Goal: Information Seeking & Learning: Stay updated

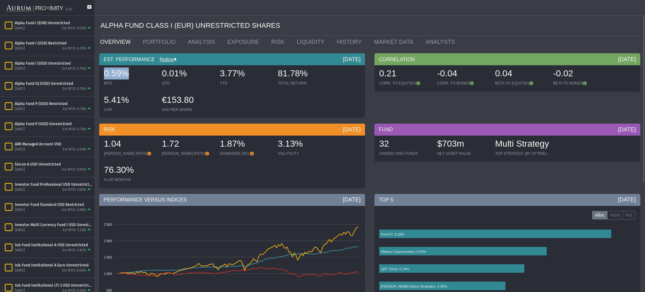
drag, startPoint x: 103, startPoint y: 72, endPoint x: 136, endPoint y: 72, distance: 32.7
click at [136, 72] on div "0.59% MTD" at bounding box center [129, 77] width 57 height 22
click at [55, 88] on div "[DATE] Est MTD: 0.75%" at bounding box center [53, 89] width 77 height 6
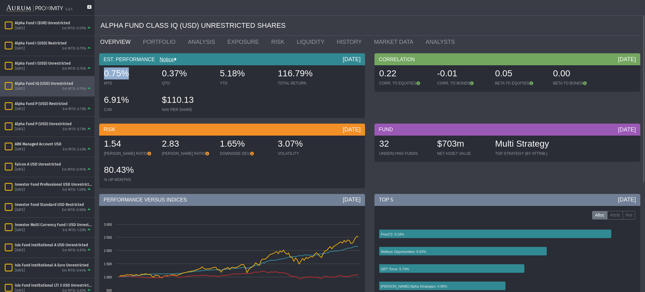
drag, startPoint x: 104, startPoint y: 73, endPoint x: 129, endPoint y: 77, distance: 25.2
click at [129, 77] on div "0.75%" at bounding box center [130, 73] width 52 height 13
click at [142, 40] on link "PORTFOLIO" at bounding box center [160, 42] width 45 height 13
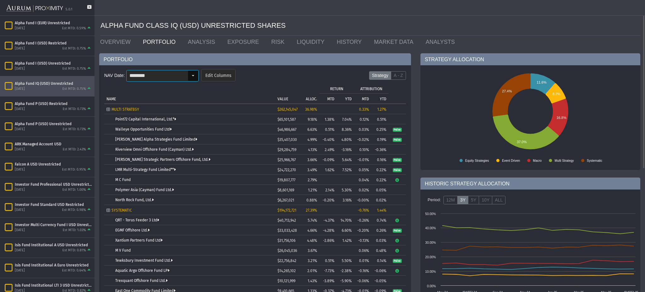
click at [139, 75] on input "********" at bounding box center [157, 75] width 61 height 11
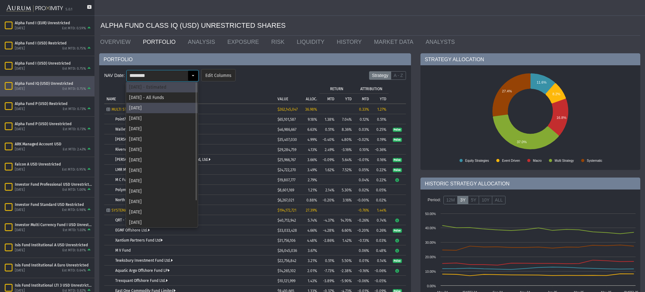
click at [150, 89] on div "[DATE] - Estimated" at bounding box center [161, 87] width 71 height 10
type input "**********"
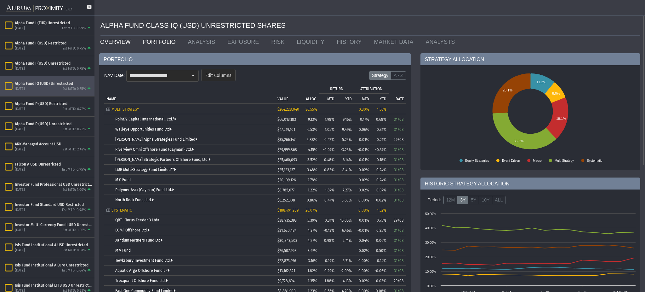
click at [122, 42] on link "OVERVIEW" at bounding box center [116, 42] width 43 height 13
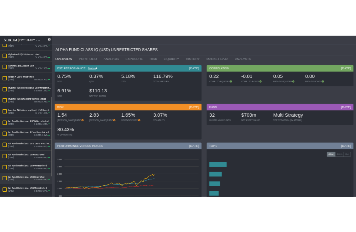
scroll to position [179, 0]
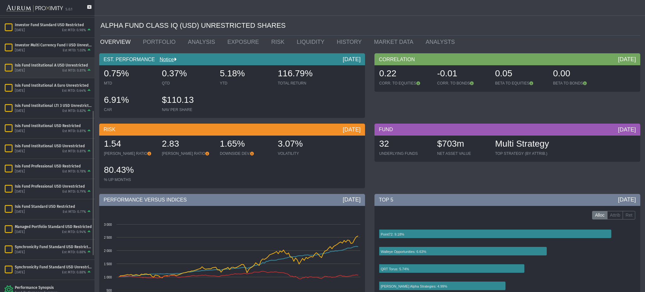
click at [45, 65] on div "Isis Fund Institutional A USD Unrestricted" at bounding box center [53, 65] width 77 height 5
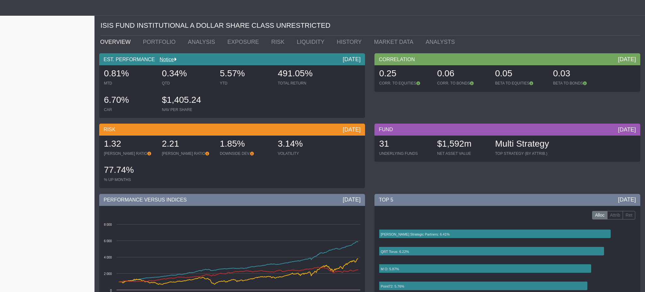
scroll to position [180, 0]
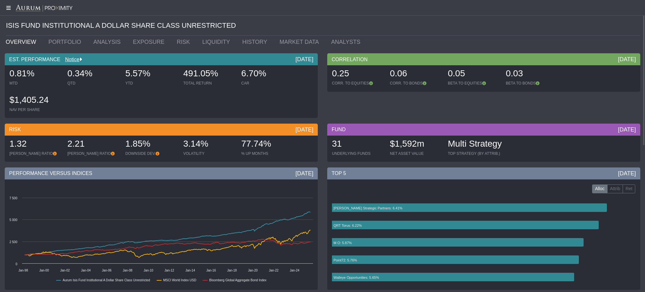
click at [4, 9] on icon at bounding box center [8, 7] width 16 height 5
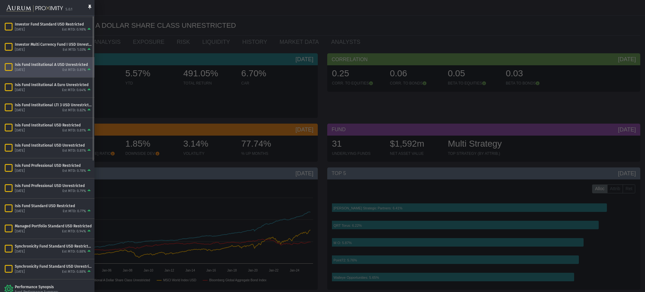
scroll to position [0, 0]
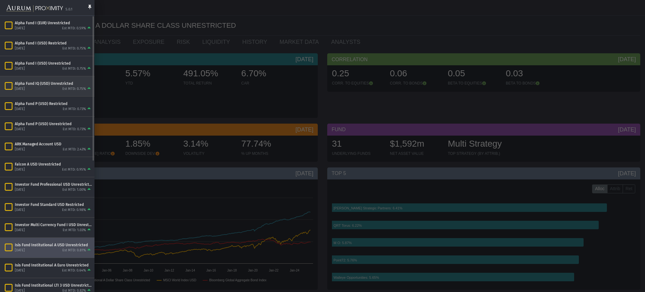
click at [47, 86] on div "[DATE] Est MTD: 0.75%" at bounding box center [53, 89] width 77 height 6
